Goal: Transaction & Acquisition: Subscribe to service/newsletter

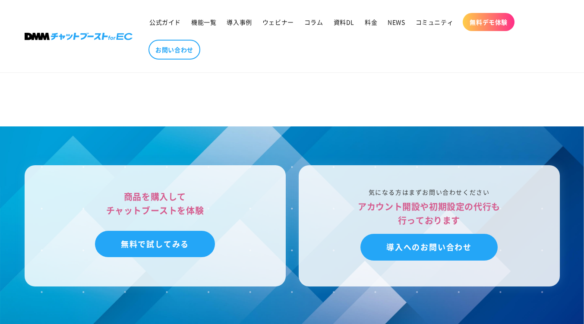
scroll to position [2552, 0]
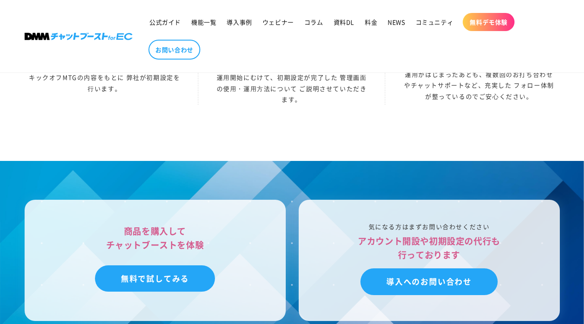
click at [562, 230] on div "商品を購入して チャットブーストを体験 無料で試してみる 気になる方はまずお問い合わせください アカウント開設や初期設定の代行も 行っております 導入へのお問…" at bounding box center [292, 260] width 578 height 121
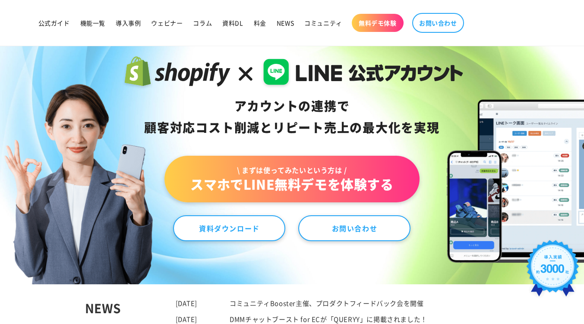
scroll to position [0, 0]
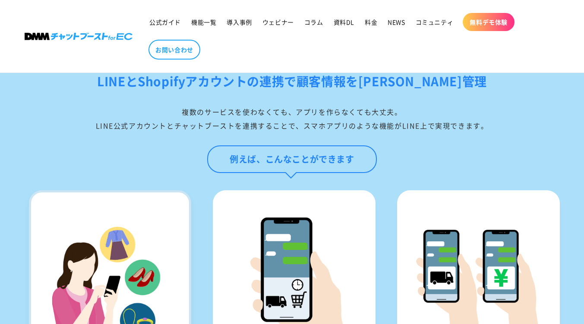
click at [70, 194] on div at bounding box center [110, 268] width 158 height 150
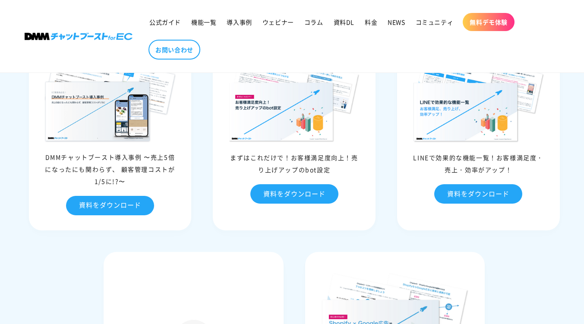
scroll to position [3829, 0]
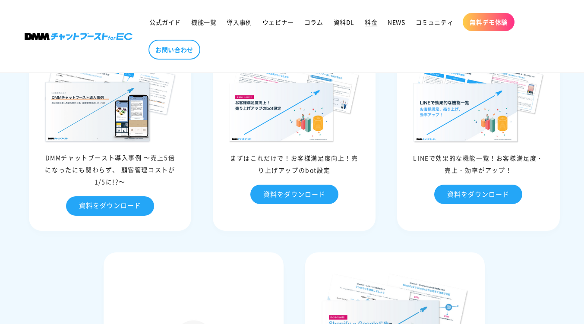
click at [376, 27] on link "料金" at bounding box center [371, 22] width 23 height 18
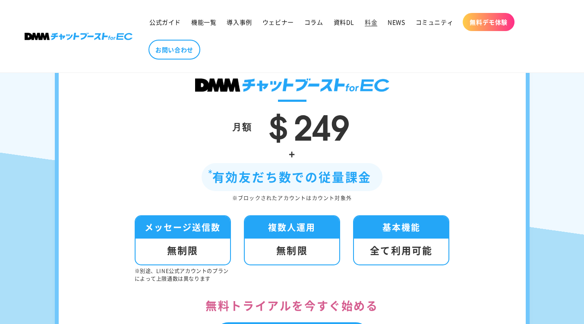
scroll to position [187, 0]
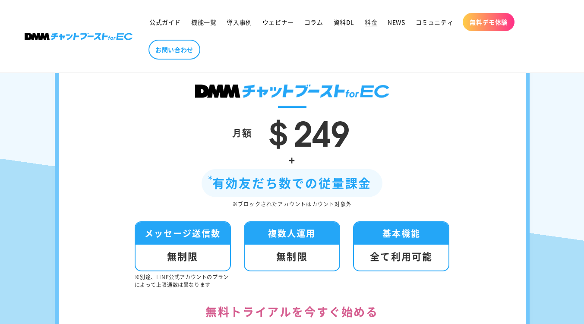
click at [376, 27] on link "料金" at bounding box center [371, 22] width 23 height 18
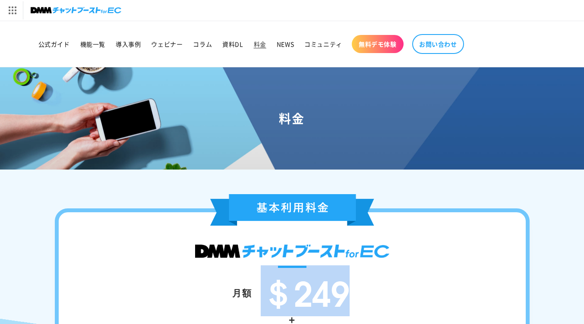
drag, startPoint x: 353, startPoint y: 294, endPoint x: 272, endPoint y: 293, distance: 80.3
click at [272, 293] on div "月額 ＄249" at bounding box center [292, 293] width 415 height 36
copy span "＄249"
